Goal: Information Seeking & Learning: Learn about a topic

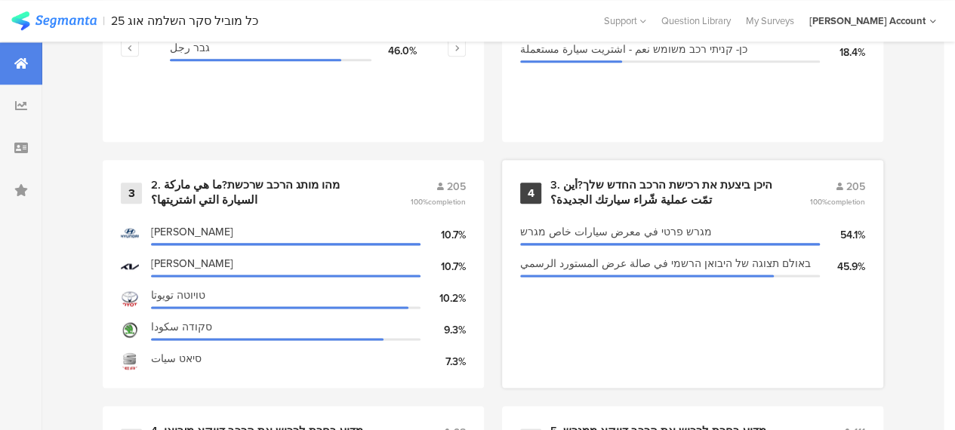
scroll to position [1057, 0]
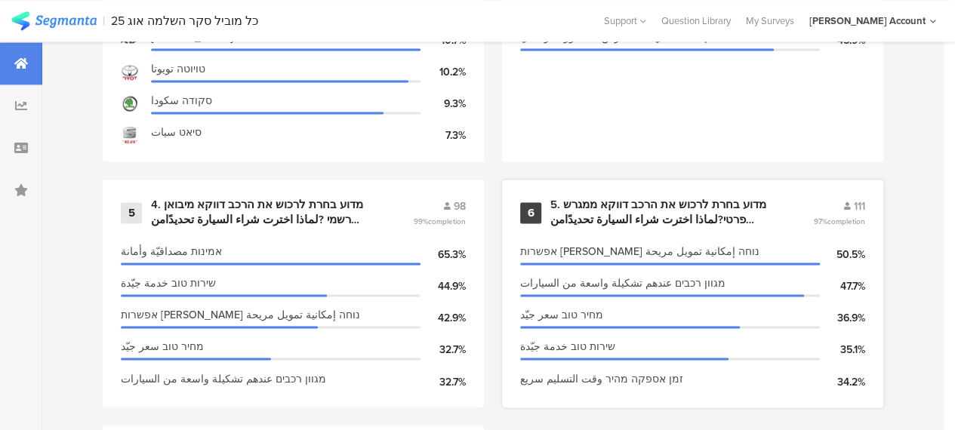
click at [613, 218] on div "5. מדוע בחרת לרכוש את הרכב דווקא ממגרש פרטי?لماذا اخترت شراء السيارة تحديدًامن …" at bounding box center [663, 212] width 226 height 29
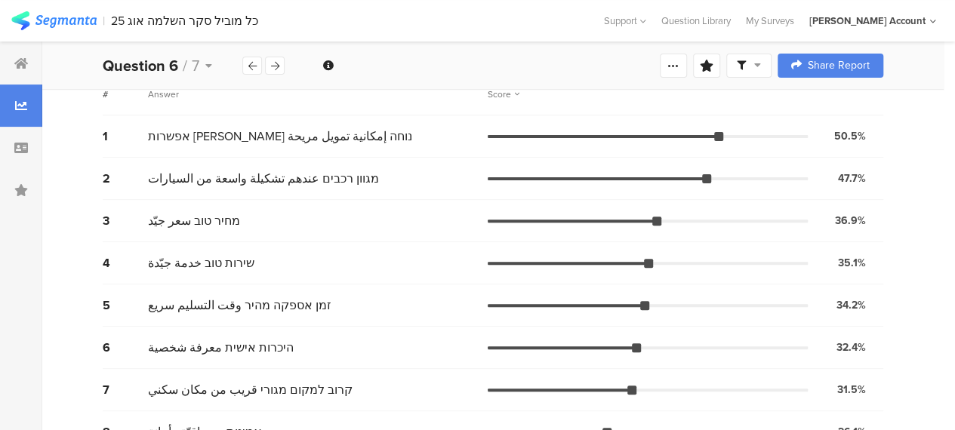
scroll to position [83, 0]
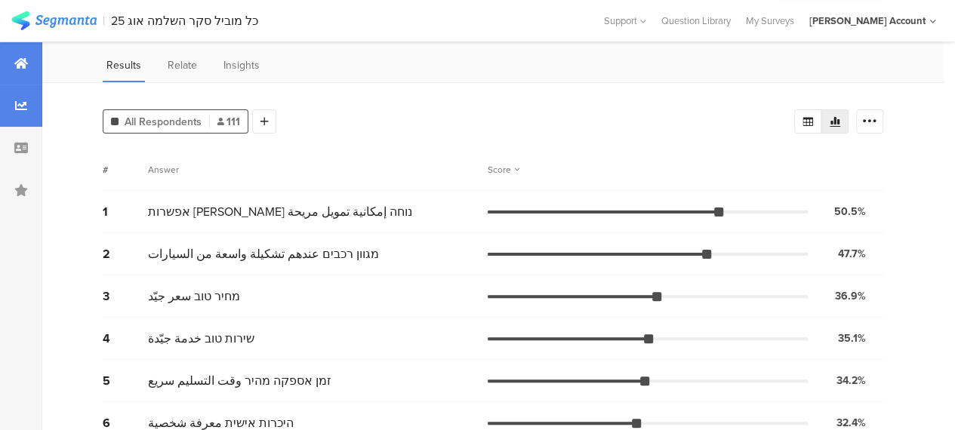
click at [22, 67] on icon at bounding box center [21, 63] width 14 height 12
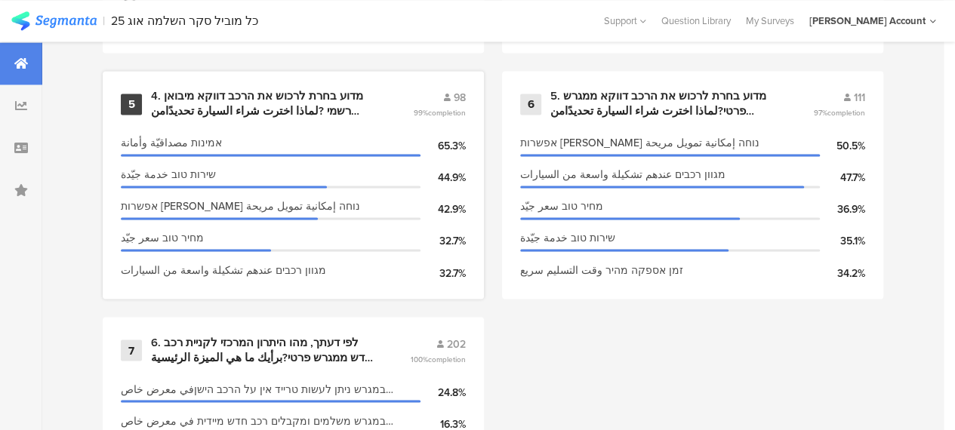
scroll to position [1208, 0]
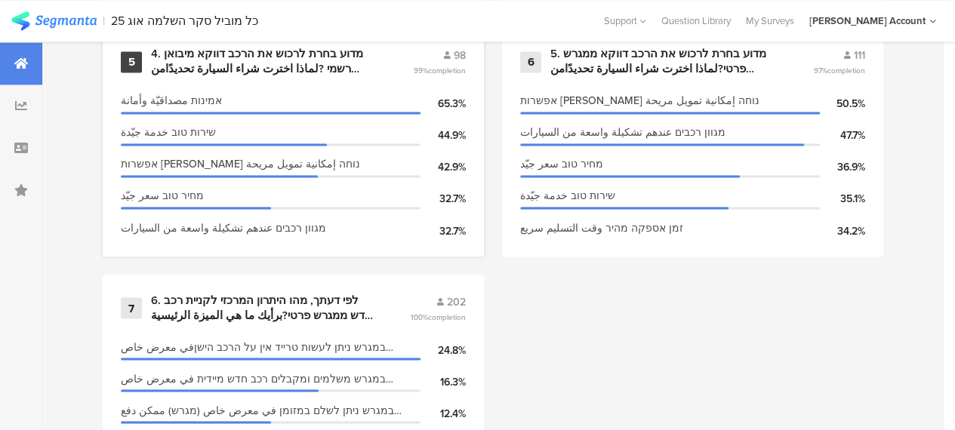
click at [235, 75] on div "4. מדוע בחרת לרכוש את הרכב דווקא מיבואן רשמי ?لماذا اخترت شراء السيارة تحديدًام…" at bounding box center [264, 61] width 226 height 29
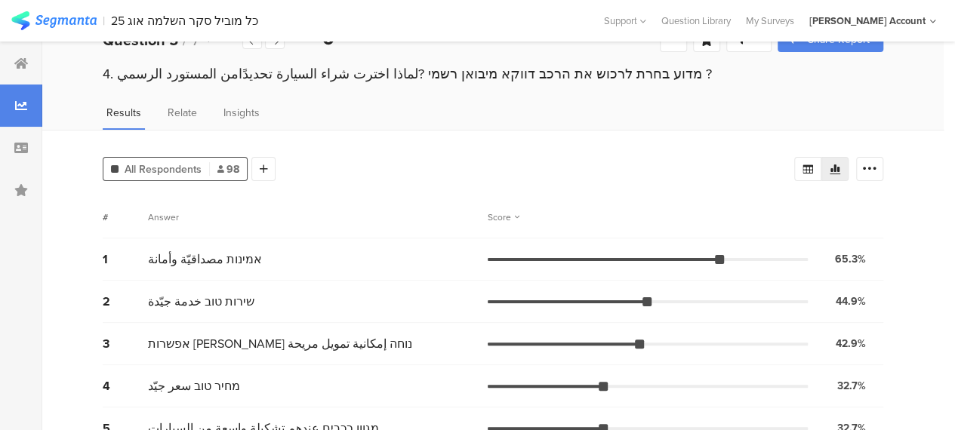
scroll to position [8, 0]
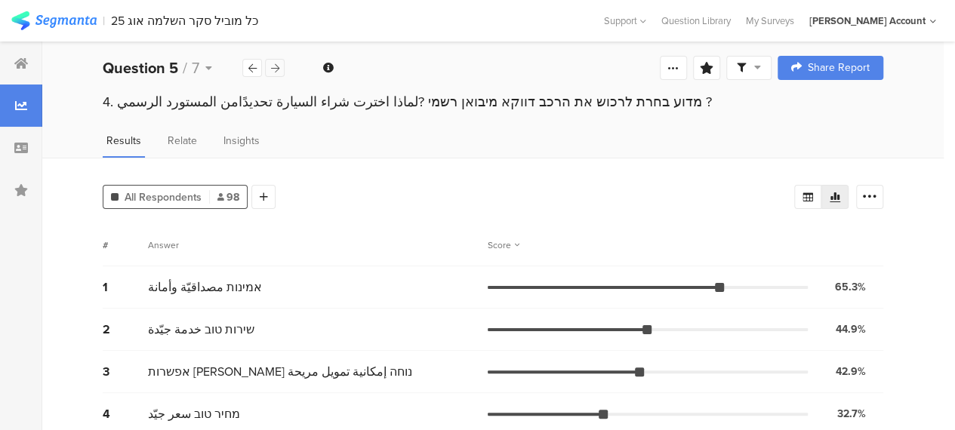
click at [275, 66] on icon at bounding box center [275, 68] width 8 height 10
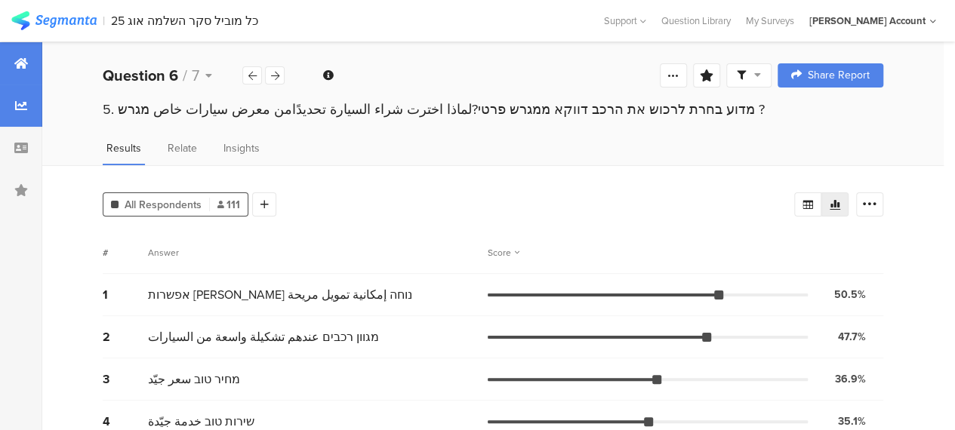
click at [13, 66] on div at bounding box center [21, 63] width 42 height 42
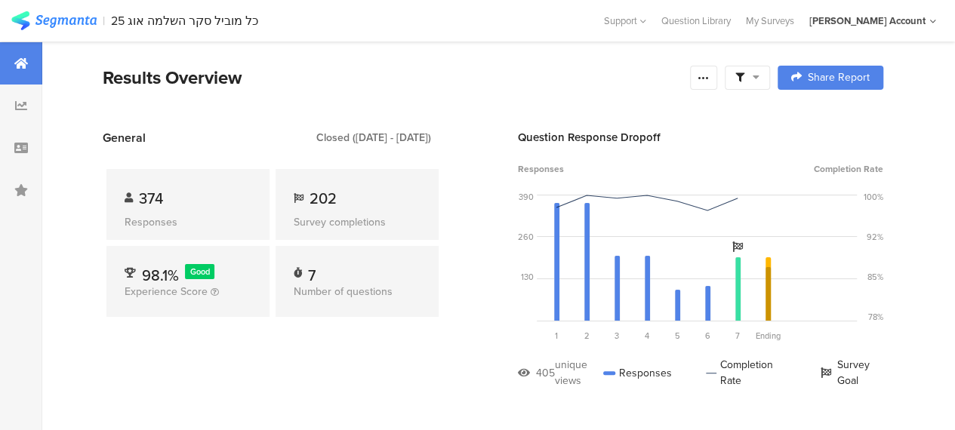
click at [479, 82] on div "Results Overview" at bounding box center [393, 77] width 580 height 27
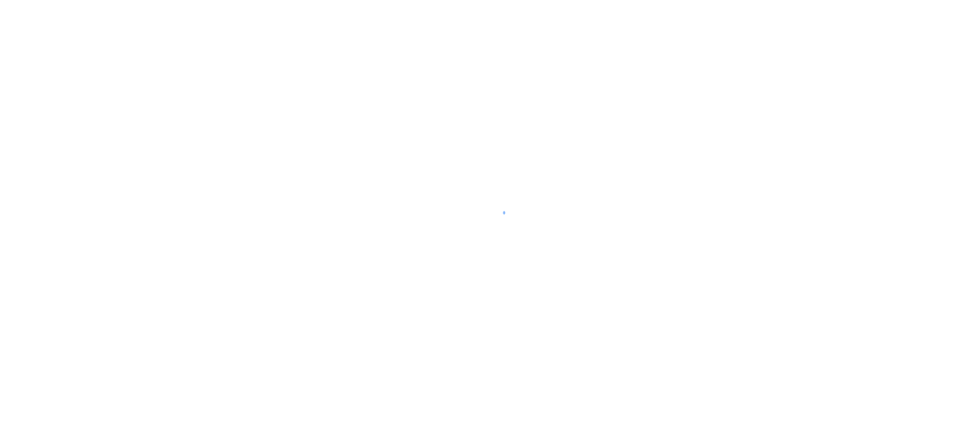
drag, startPoint x: 654, startPoint y: 154, endPoint x: 677, endPoint y: 162, distance: 24.8
click at [654, 154] on div at bounding box center [483, 221] width 966 height 442
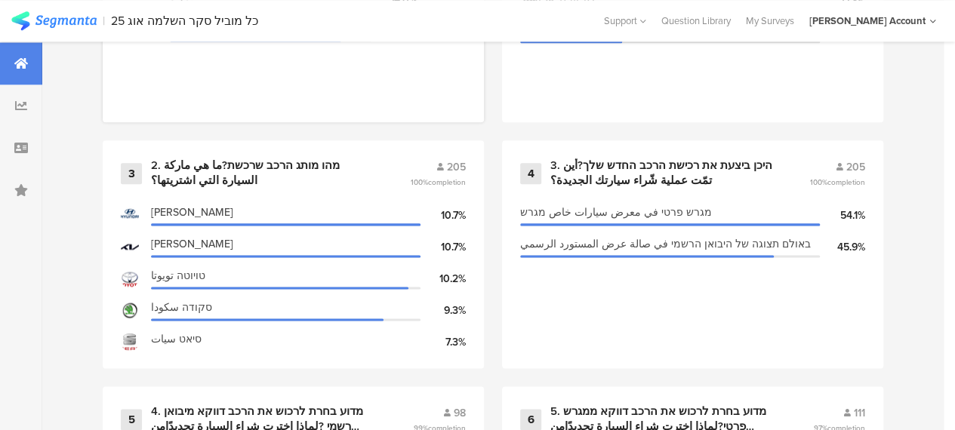
scroll to position [906, 0]
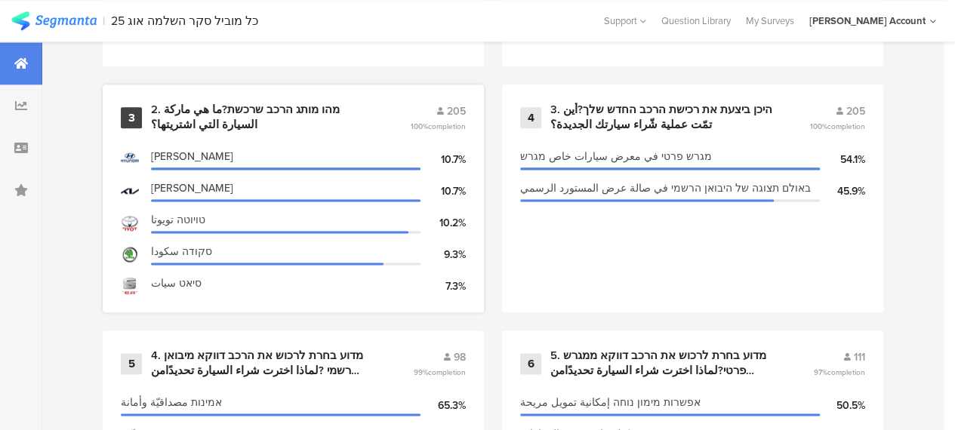
click at [214, 117] on div "2. מהו מותג הרכב שרכשת?ما هي ماركة السيارة التي اشتريتها؟" at bounding box center [262, 117] width 223 height 29
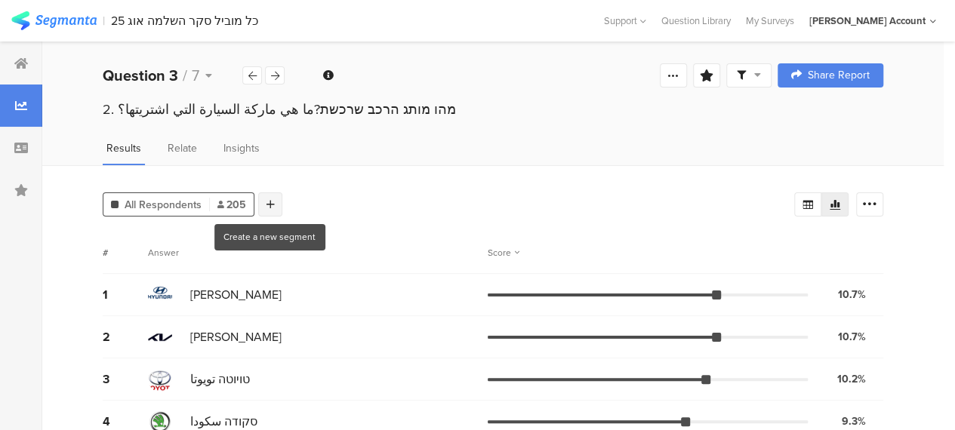
click at [270, 202] on icon at bounding box center [270, 204] width 8 height 11
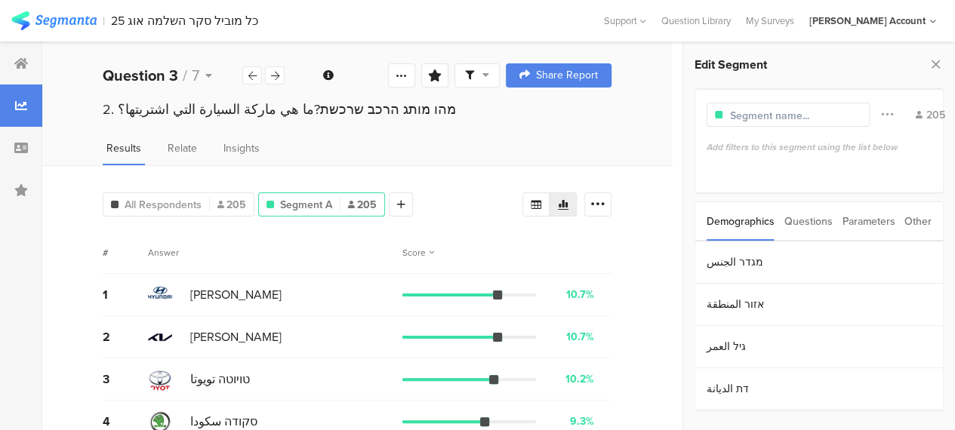
click at [855, 218] on div "Parameters" at bounding box center [868, 221] width 53 height 38
click at [708, 260] on section "c" at bounding box center [819, 263] width 248 height 42
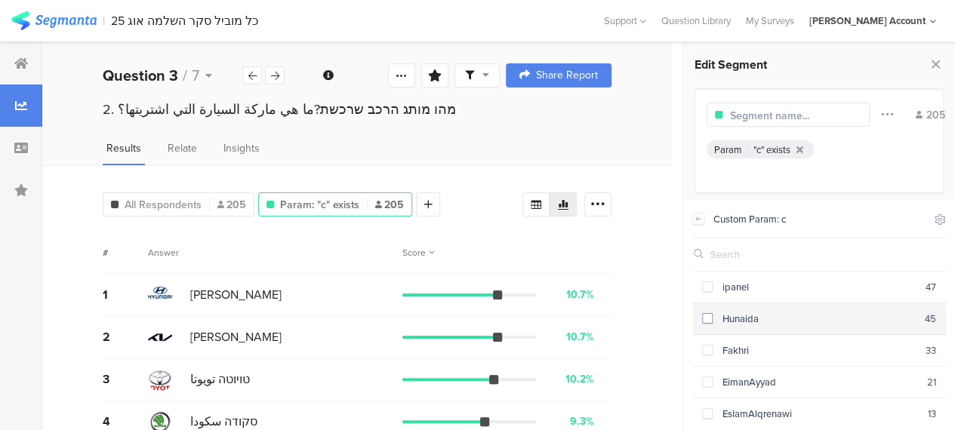
click at [713, 315] on div "Hunaida" at bounding box center [819, 319] width 212 height 14
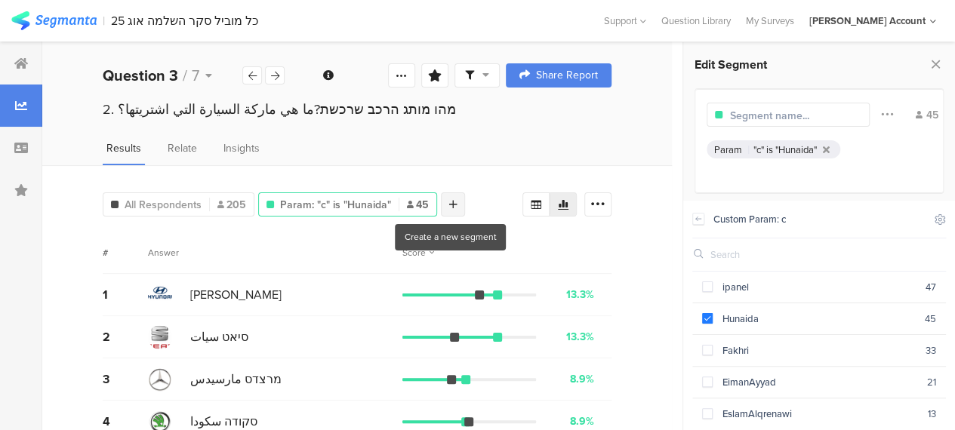
click at [449, 202] on icon at bounding box center [453, 204] width 8 height 11
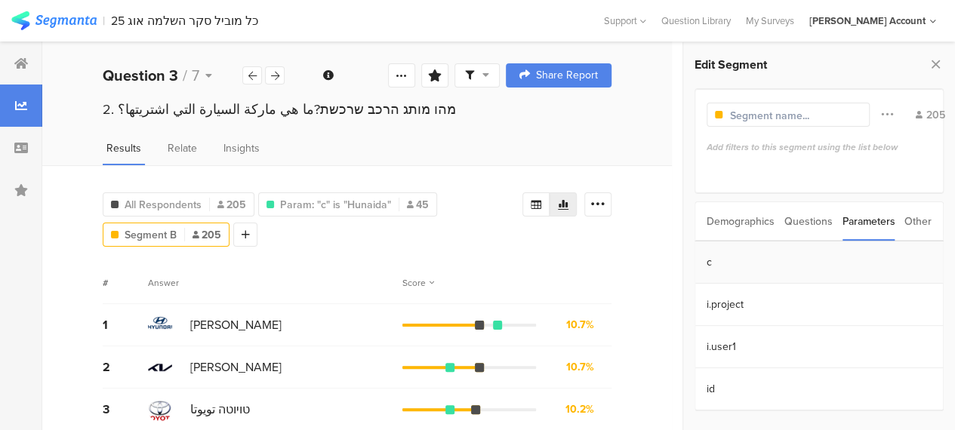
click at [706, 262] on section "c" at bounding box center [819, 263] width 248 height 42
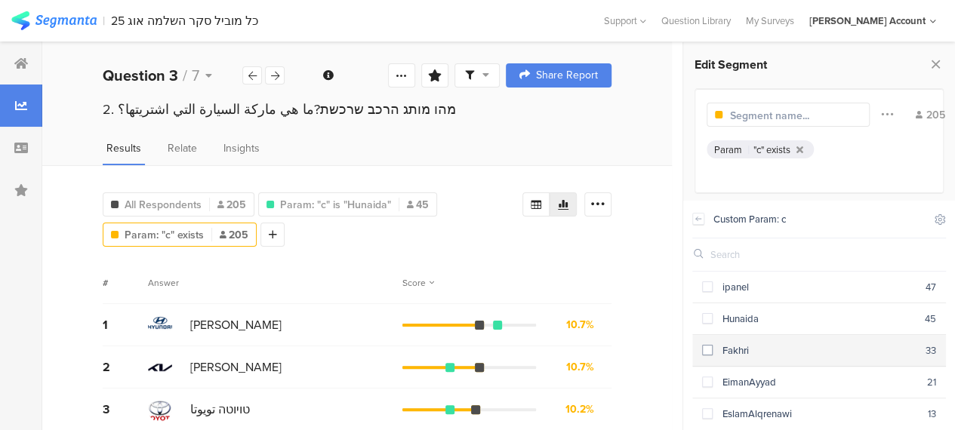
click at [711, 348] on span at bounding box center [707, 350] width 11 height 11
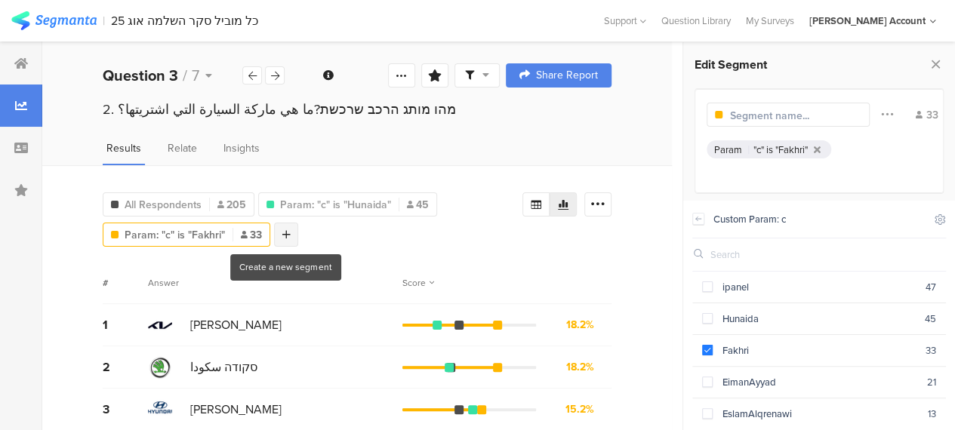
click at [288, 239] on div at bounding box center [286, 235] width 24 height 24
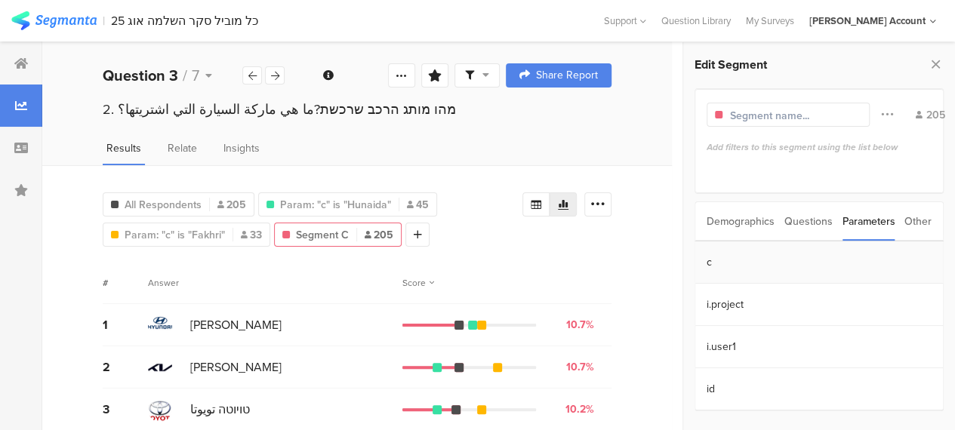
click at [709, 262] on section "c" at bounding box center [819, 263] width 248 height 42
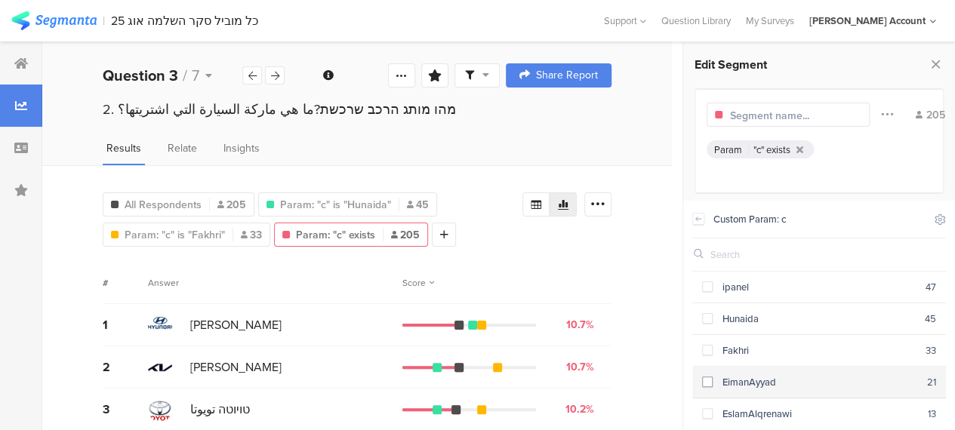
click at [707, 377] on span at bounding box center [707, 382] width 11 height 11
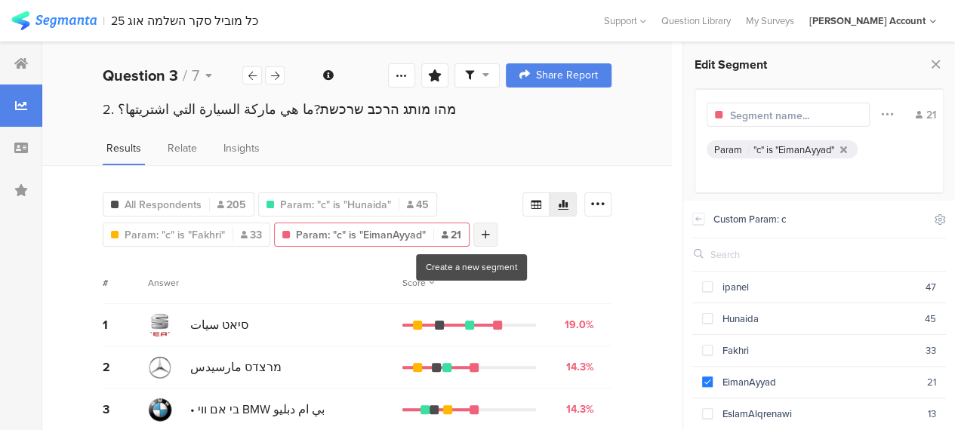
click at [473, 233] on div at bounding box center [485, 235] width 24 height 24
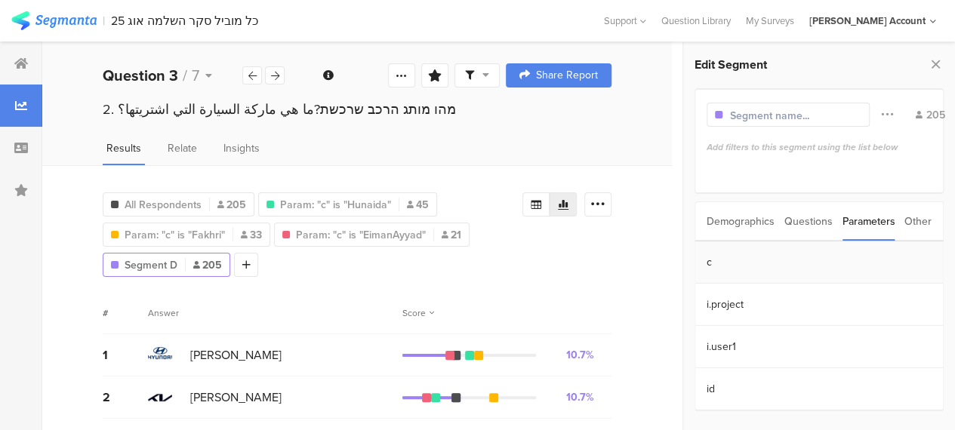
click at [707, 259] on section "c" at bounding box center [819, 263] width 248 height 42
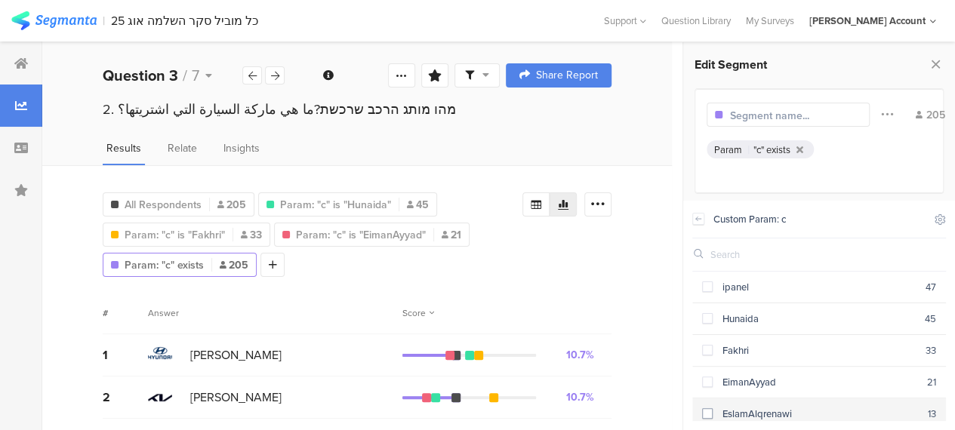
click at [716, 408] on div "EslamAlqrenawi" at bounding box center [820, 414] width 215 height 14
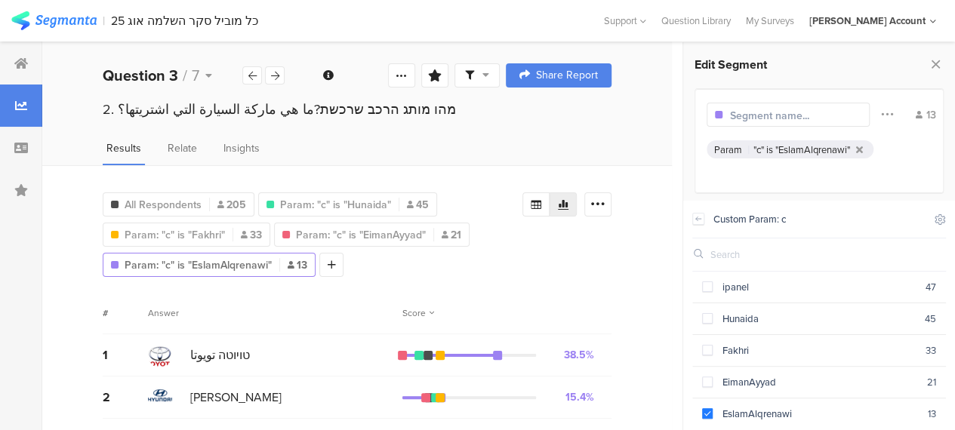
scroll to position [75, 0]
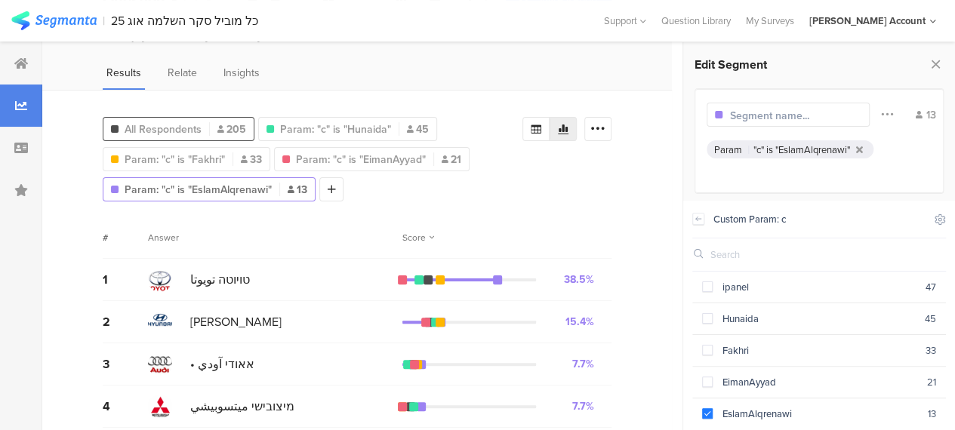
click at [180, 122] on span "All Respondents" at bounding box center [163, 130] width 77 height 16
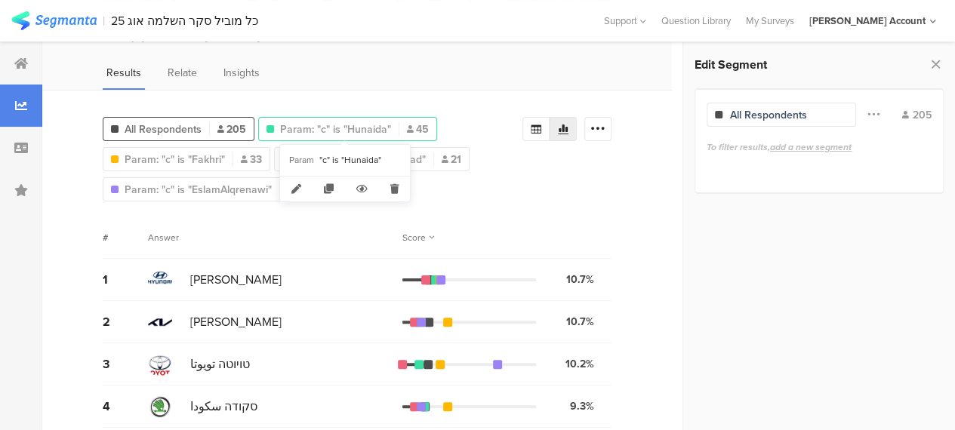
click at [322, 123] on span "Param: "c" is "Hunaida"" at bounding box center [335, 130] width 111 height 16
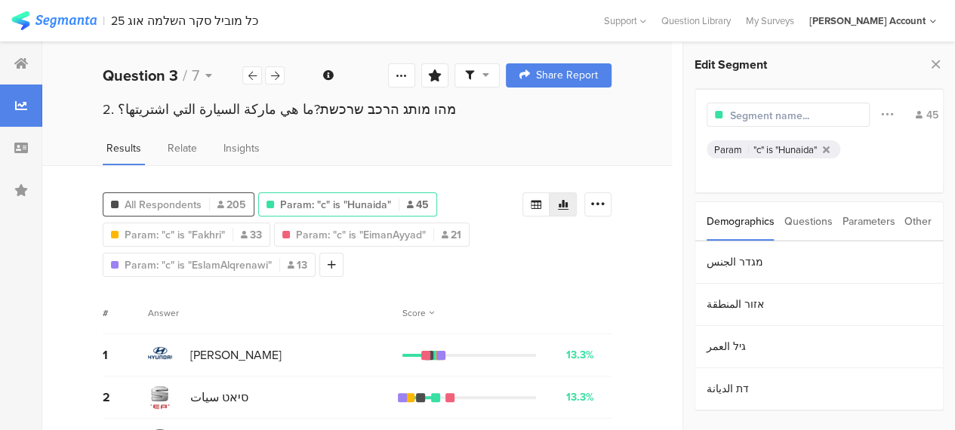
click at [186, 199] on span "All Respondents" at bounding box center [163, 205] width 77 height 16
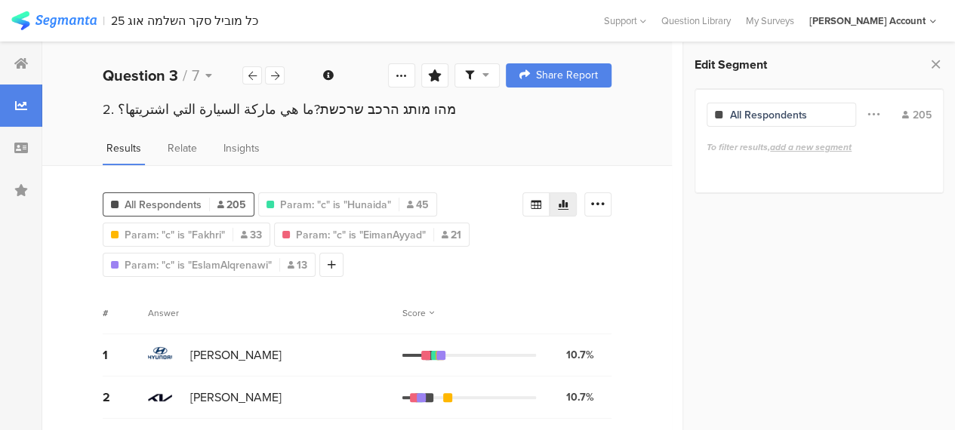
scroll to position [151, 0]
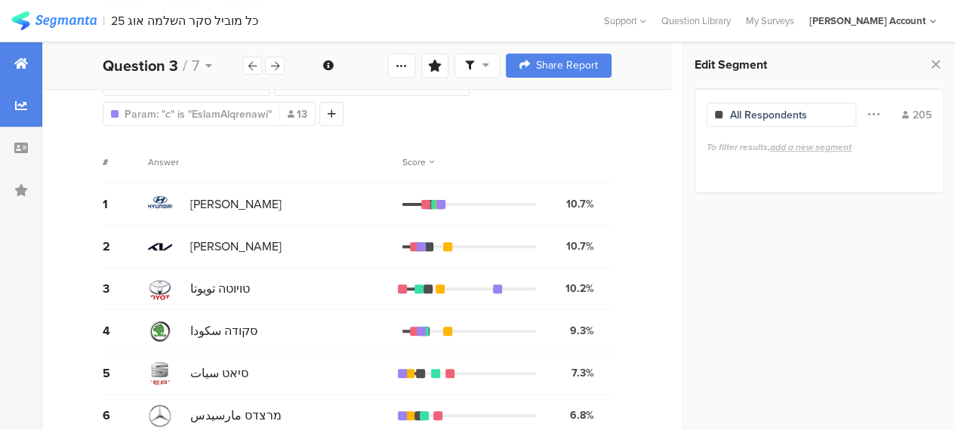
click at [20, 58] on icon at bounding box center [21, 63] width 14 height 12
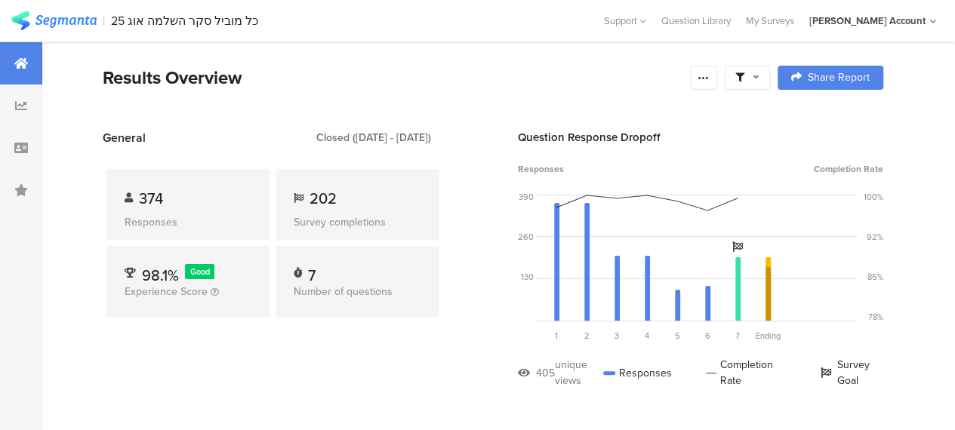
click at [271, 360] on div "General Closed (Aug 19 2025 - Aug 20 2025) 374 Responses 202 Survey completions…" at bounding box center [273, 270] width 340 height 282
